Goal: Navigation & Orientation: Find specific page/section

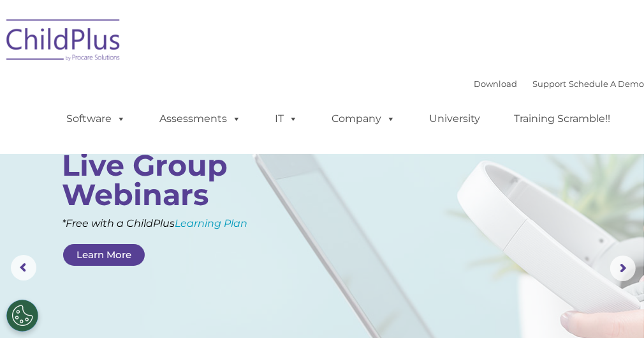
select select "MEDIUM"
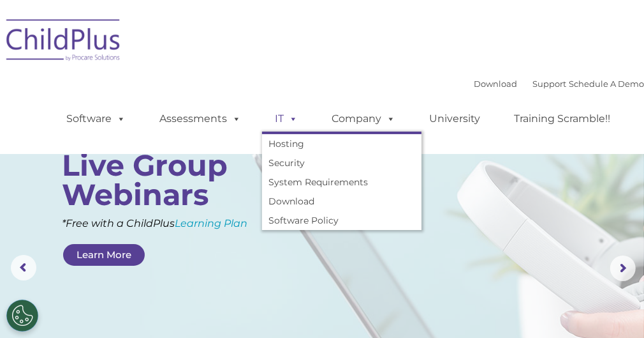
click at [284, 117] on span at bounding box center [291, 118] width 14 height 12
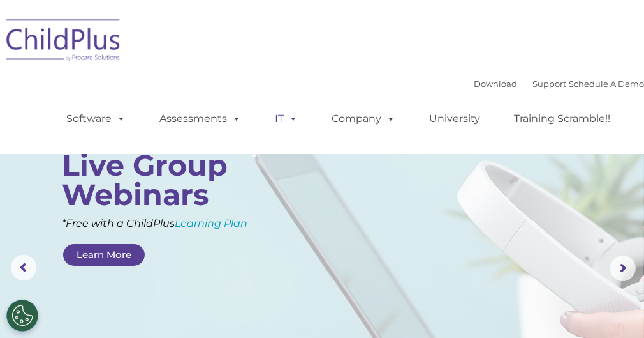
click at [284, 117] on span at bounding box center [291, 118] width 14 height 12
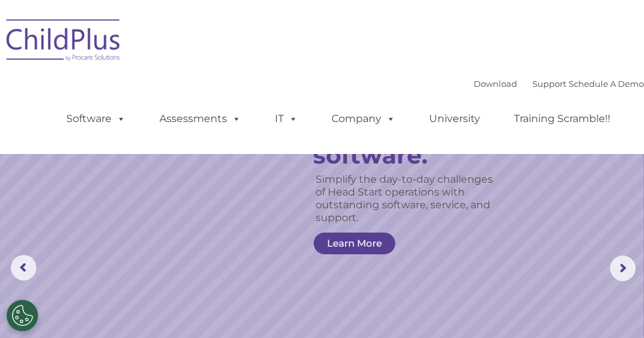
click at [80, 34] on img at bounding box center [64, 42] width 128 height 64
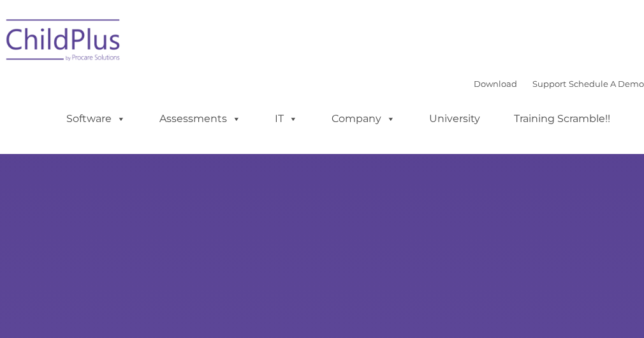
type input ""
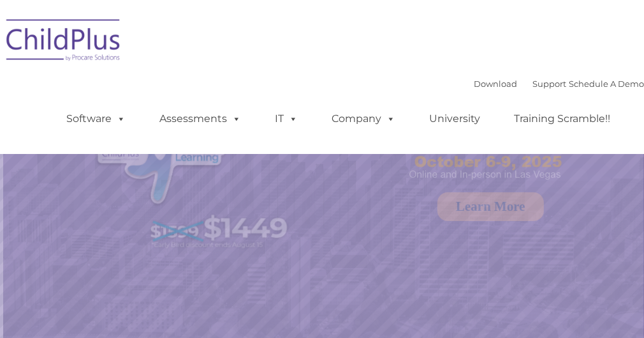
select select "MEDIUM"
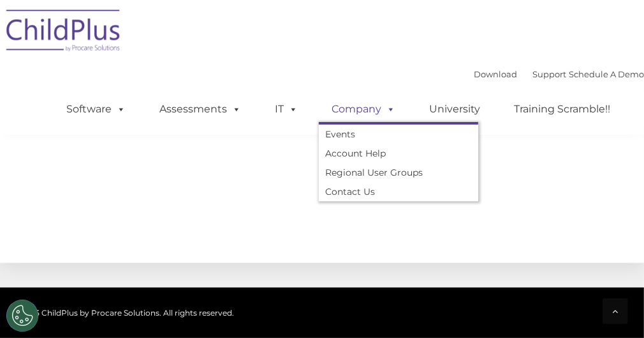
scroll to position [1705, 0]
